Goal: Task Accomplishment & Management: Manage account settings

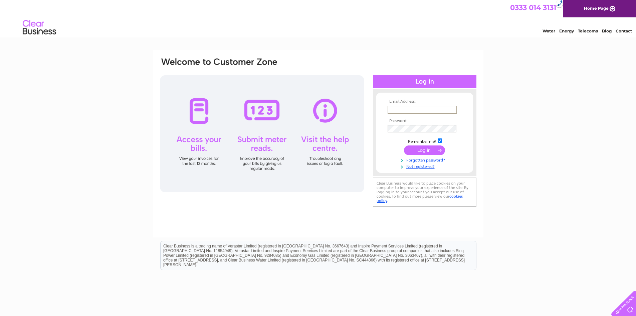
type input "[EMAIL_ADDRESS][DOMAIN_NAME]"
click at [404, 145] on input "submit" at bounding box center [424, 149] width 41 height 9
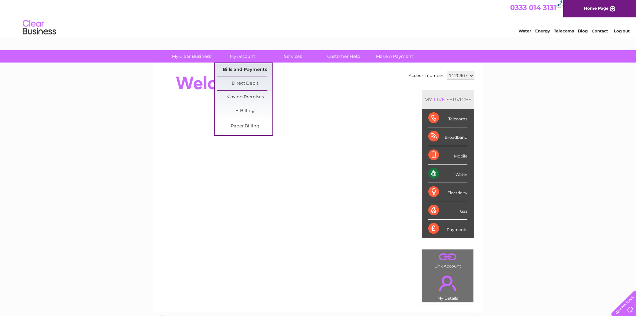
click at [243, 68] on link "Bills and Payments" at bounding box center [244, 69] width 55 height 13
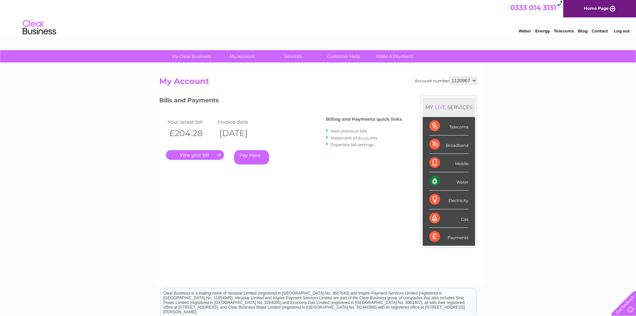
click at [203, 154] on link "." at bounding box center [195, 155] width 58 height 10
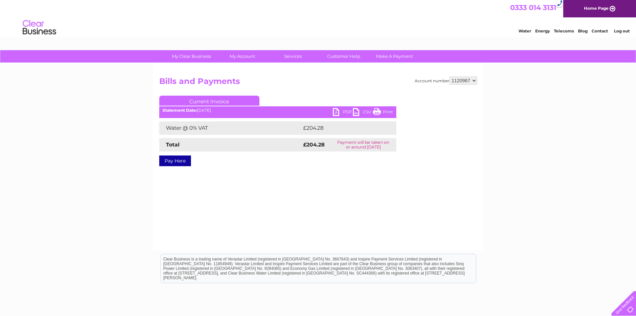
click at [343, 112] on link "PDF" at bounding box center [343, 113] width 20 height 10
